Goal: Book appointment/travel/reservation

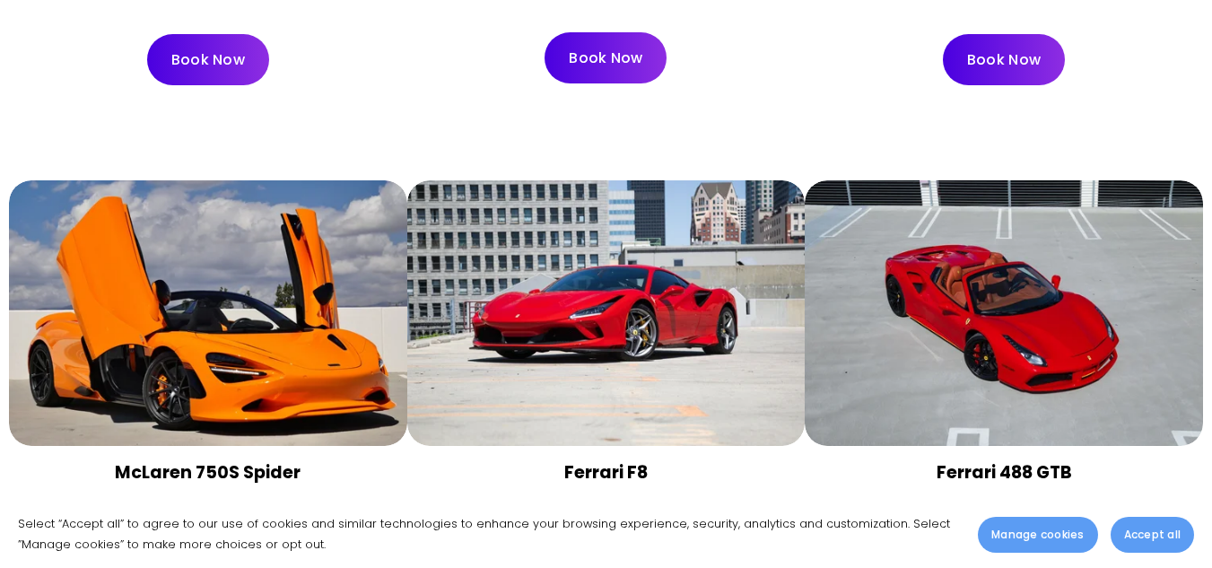
scroll to position [2332, 0]
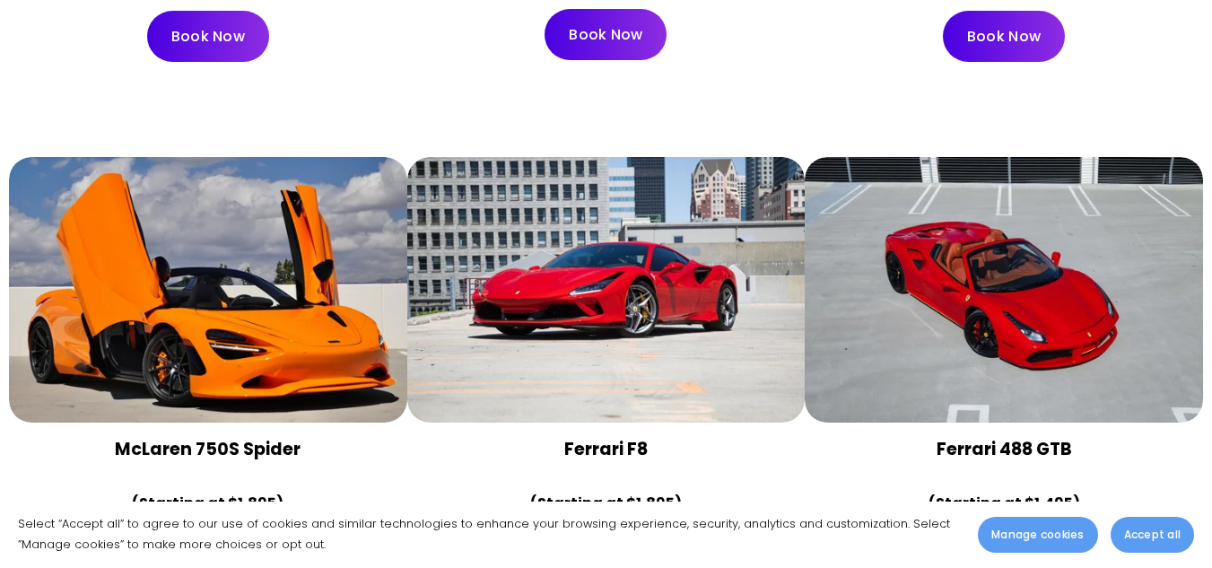
click at [971, 257] on div at bounding box center [1004, 290] width 398 height 266
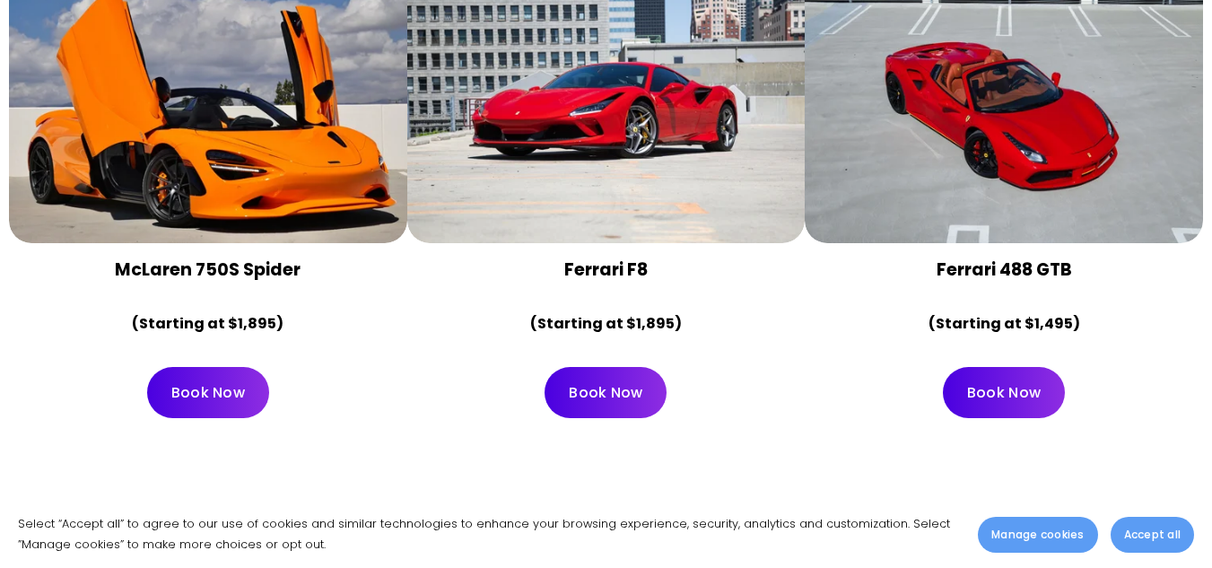
click at [1012, 367] on link "Book Now" at bounding box center [1004, 392] width 122 height 51
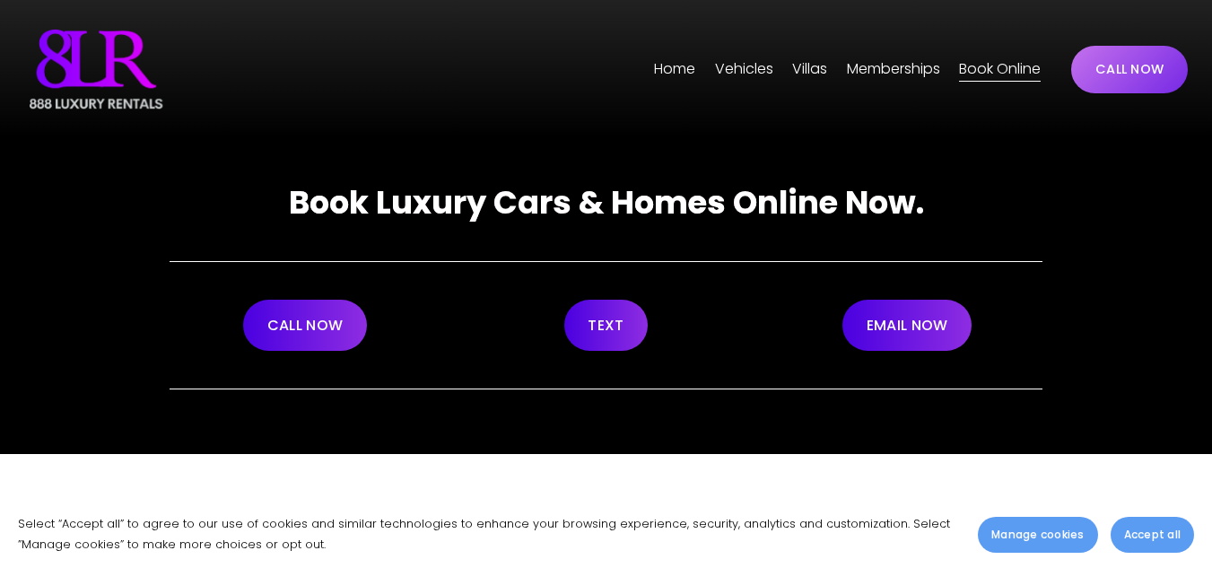
click at [0, 0] on span "[GEOGRAPHIC_DATA]" at bounding box center [0, 0] width 0 height 0
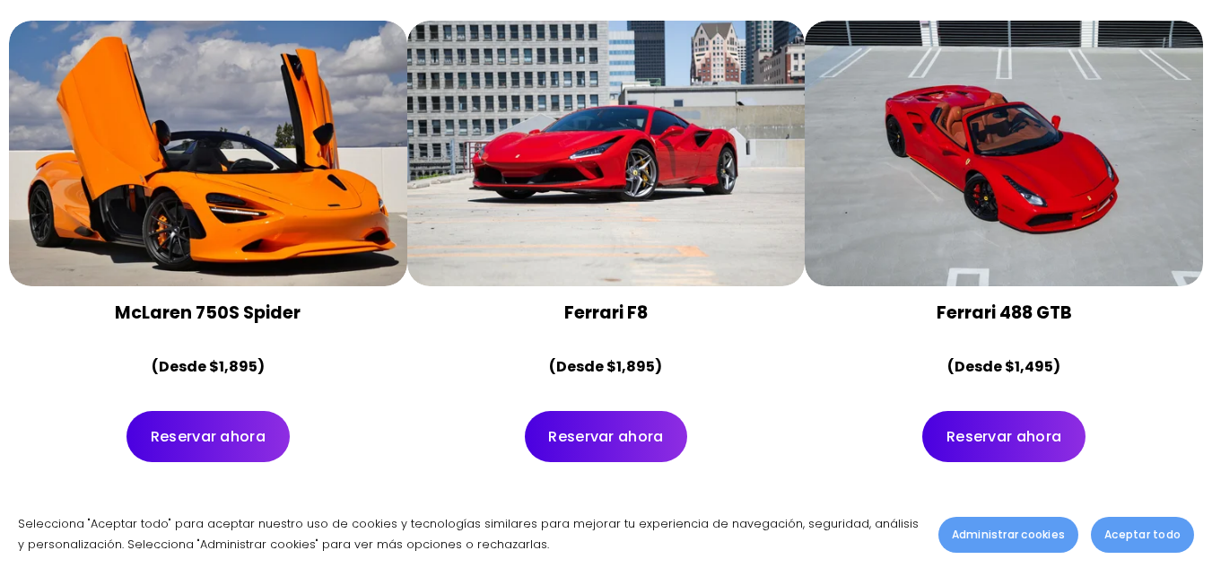
scroll to position [2512, 0]
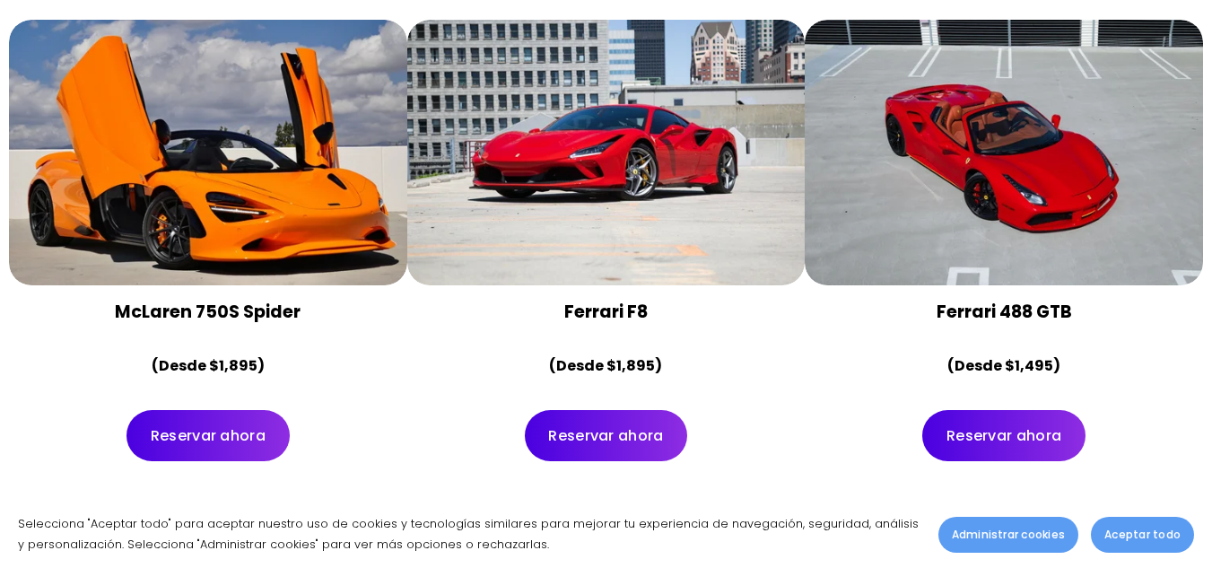
click at [1026, 425] on font "Reservar ahora" at bounding box center [1003, 435] width 115 height 21
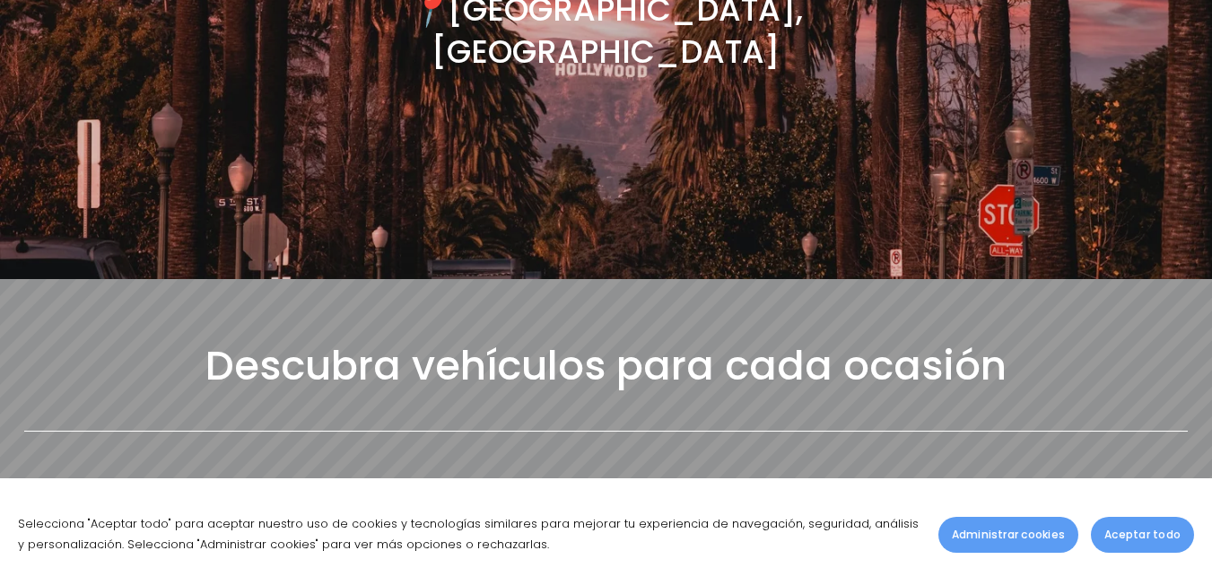
scroll to position [0, 0]
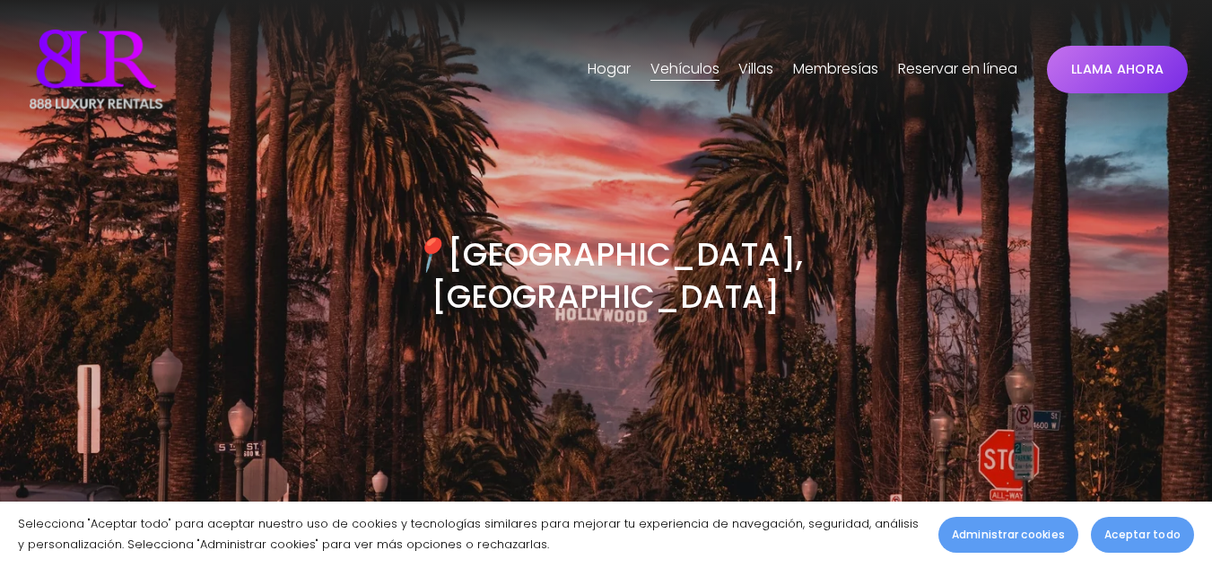
click at [606, 75] on font "Hogar" at bounding box center [609, 68] width 43 height 21
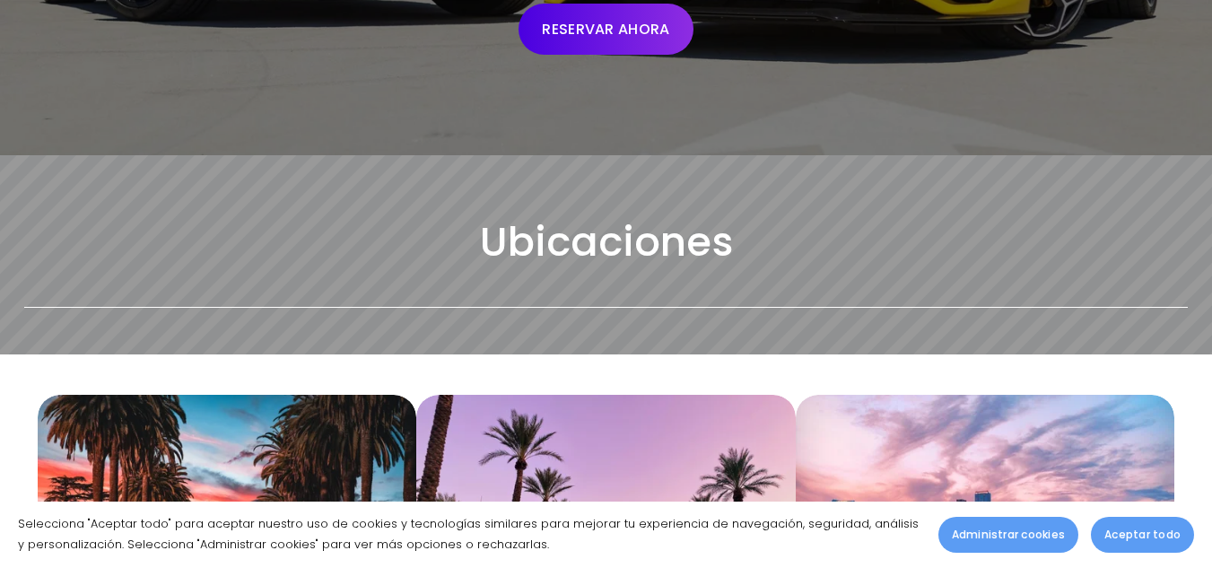
scroll to position [718, 0]
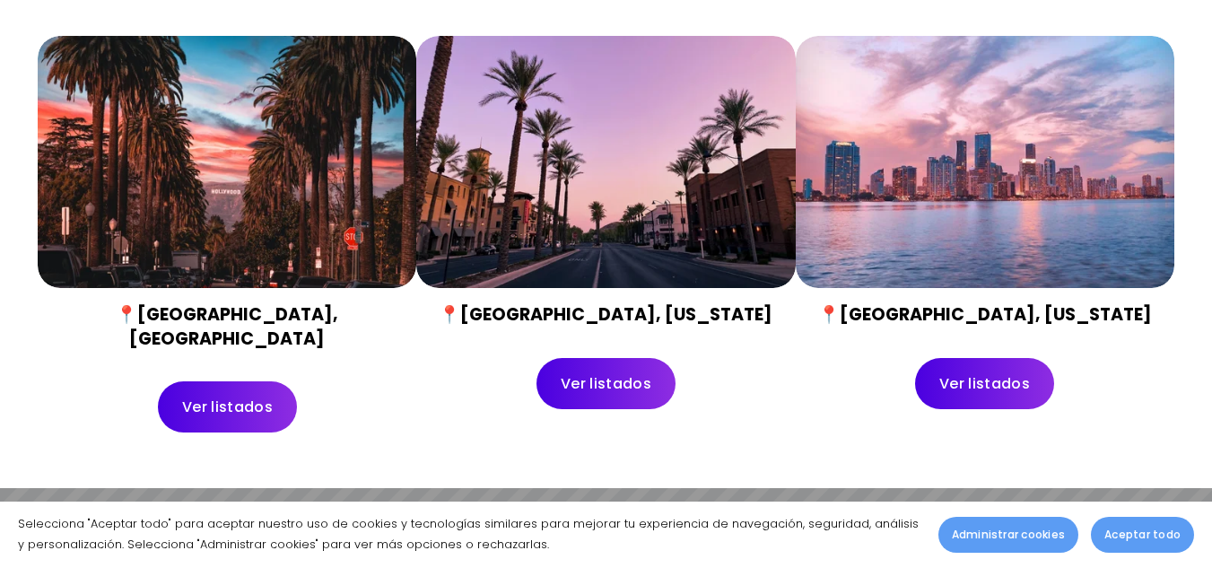
click at [248, 398] on link "Ver listados" at bounding box center [227, 406] width 138 height 51
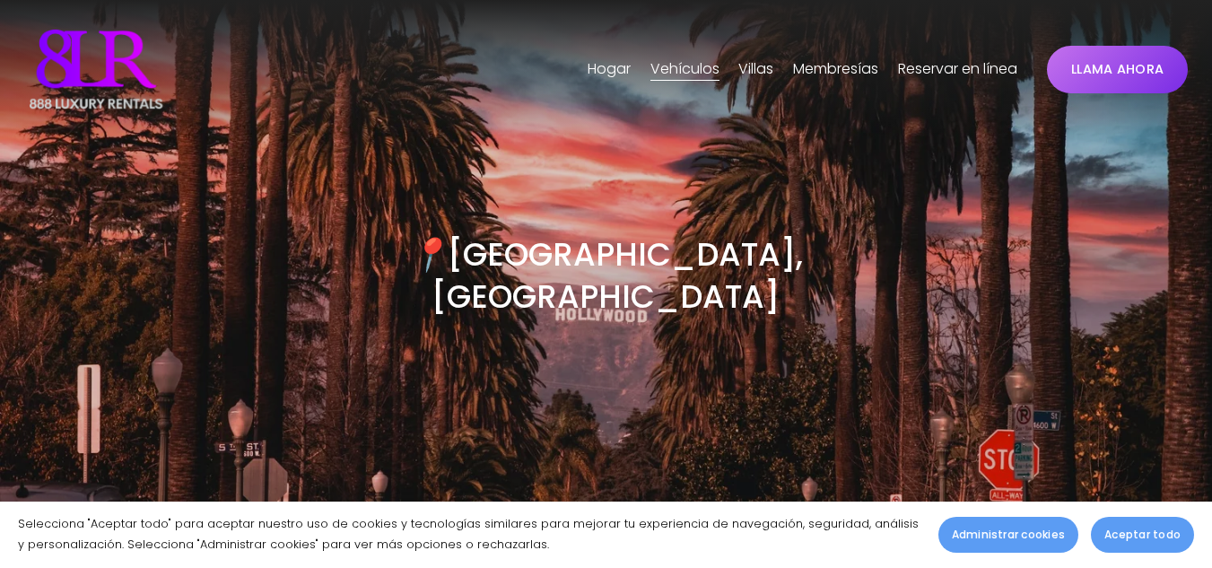
click at [597, 79] on font "Hogar" at bounding box center [609, 68] width 43 height 21
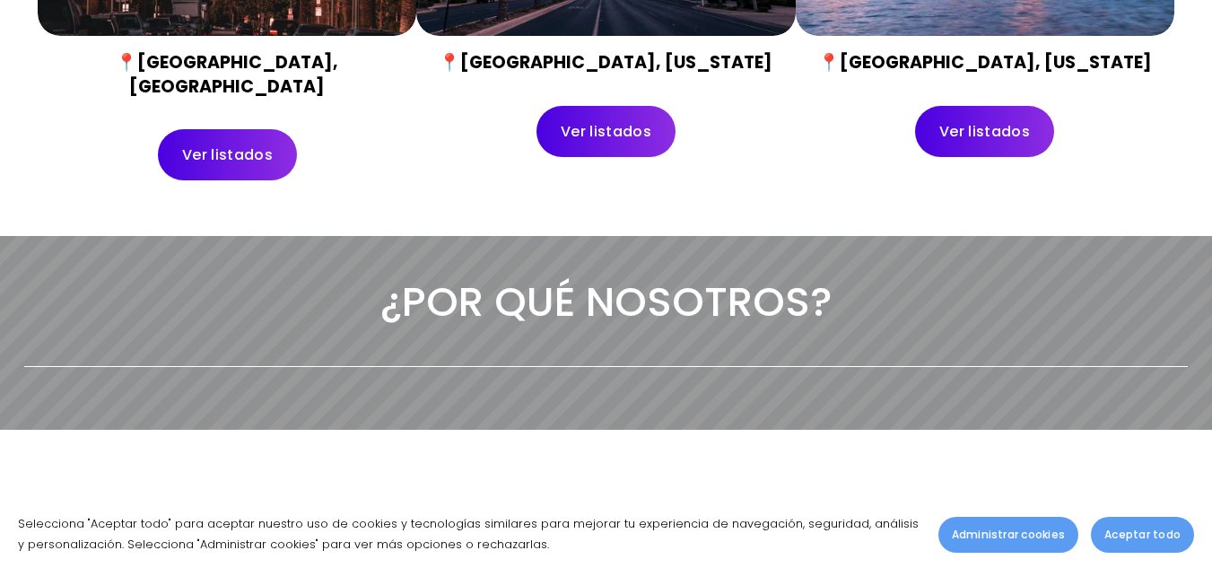
scroll to position [987, 0]
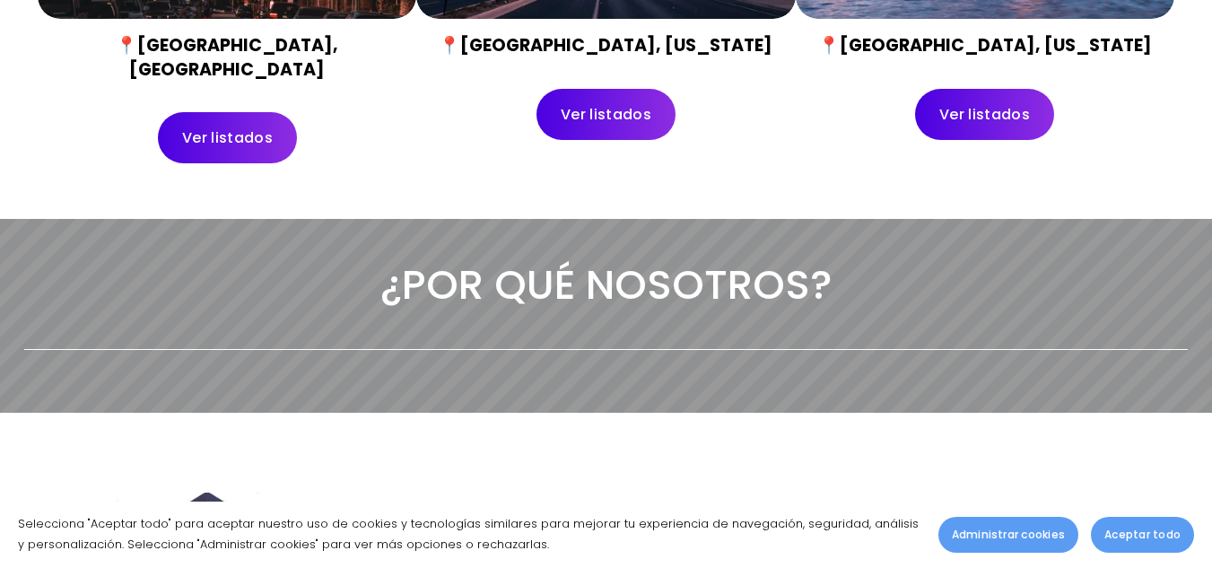
click at [247, 127] on font "Ver listados" at bounding box center [227, 137] width 91 height 21
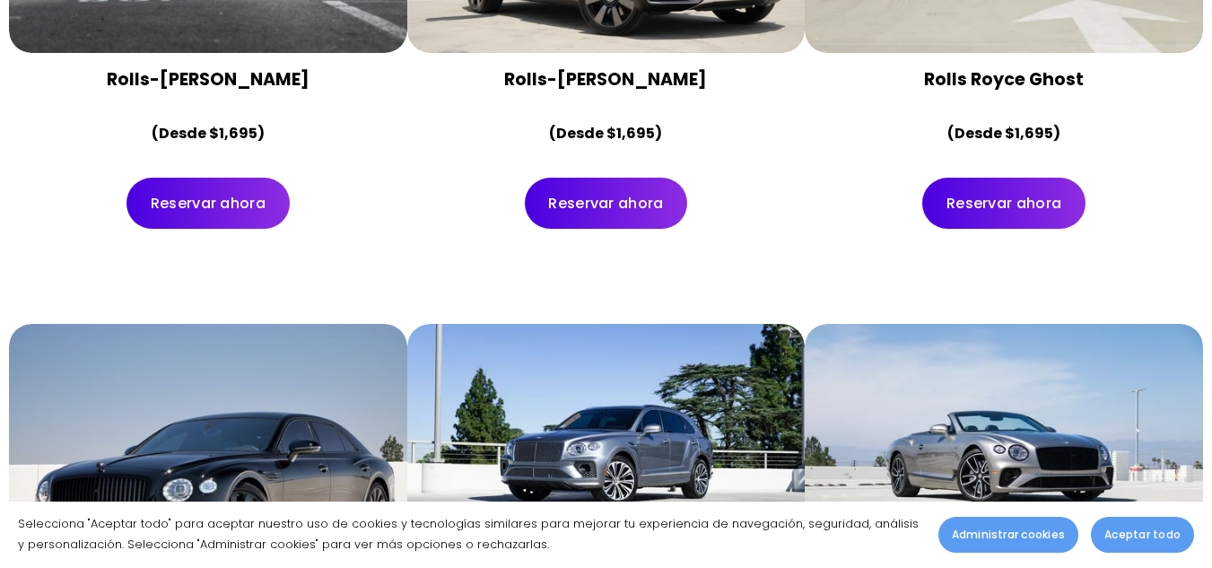
scroll to position [3821, 0]
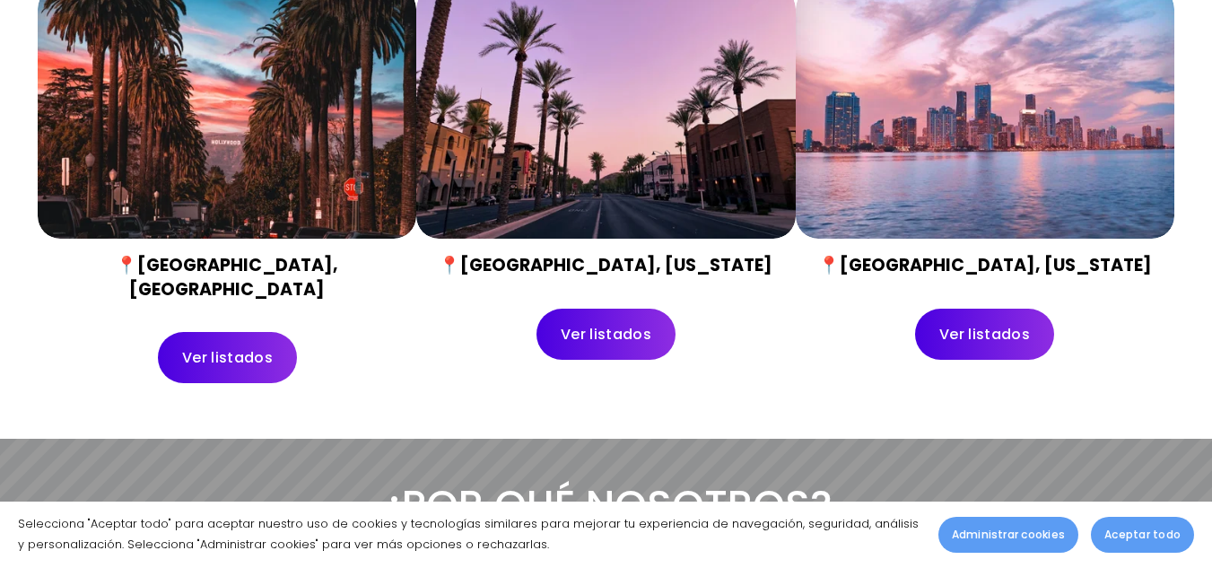
scroll to position [718, 0]
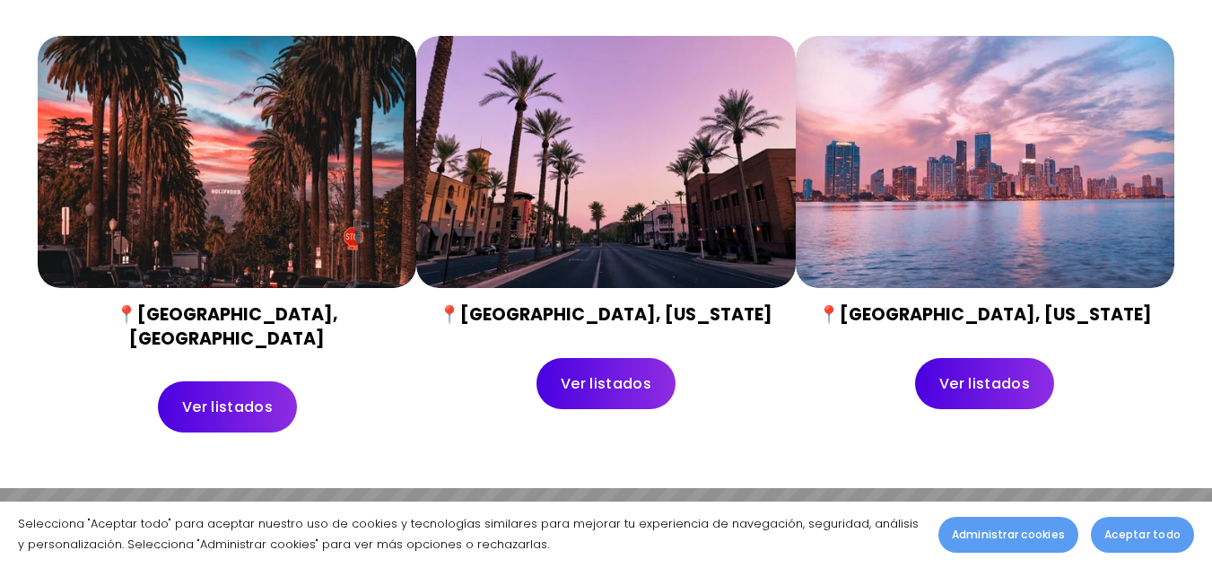
click at [325, 181] on div at bounding box center [227, 162] width 379 height 252
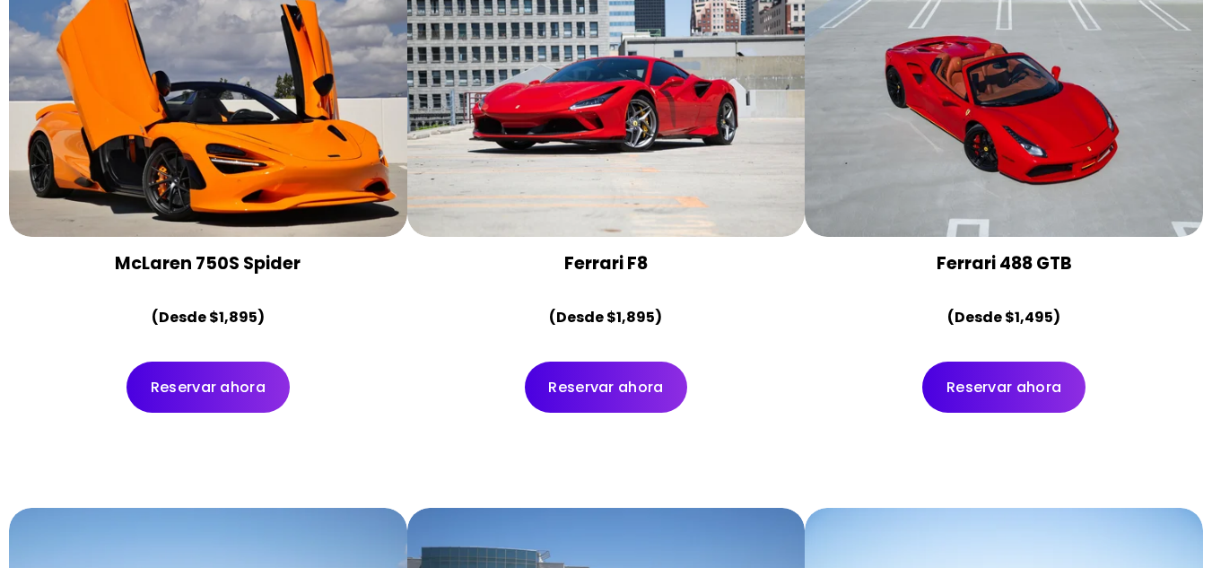
scroll to position [2558, 0]
